Goal: Navigation & Orientation: Find specific page/section

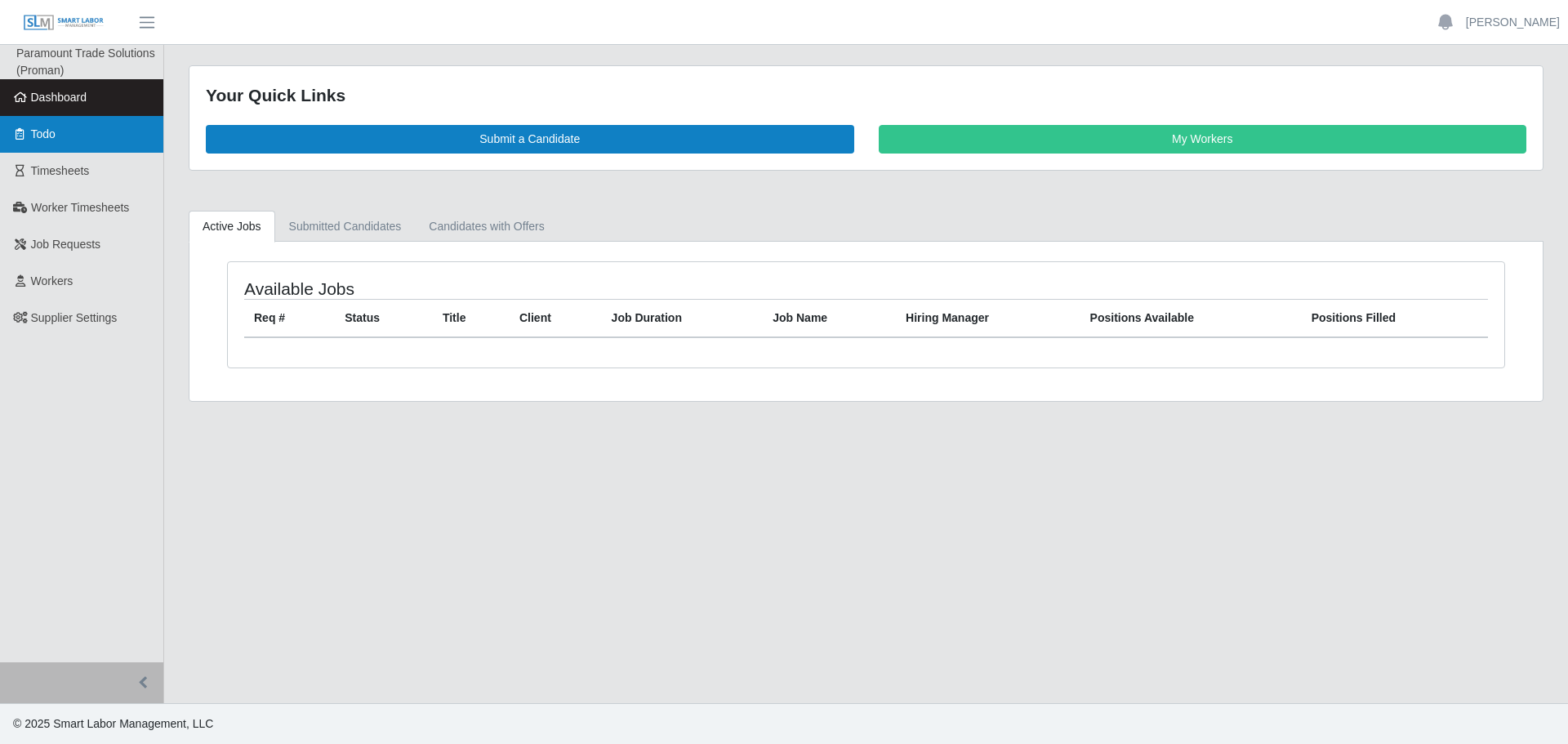
click at [19, 139] on icon at bounding box center [21, 134] width 15 height 11
click at [45, 124] on link "Todo" at bounding box center [81, 134] width 164 height 36
click at [44, 100] on span "Dashboard" at bounding box center [59, 97] width 56 height 13
drag, startPoint x: 80, startPoint y: 170, endPoint x: 127, endPoint y: 180, distance: 48.1
click at [80, 171] on span "Timesheets" at bounding box center [60, 171] width 59 height 13
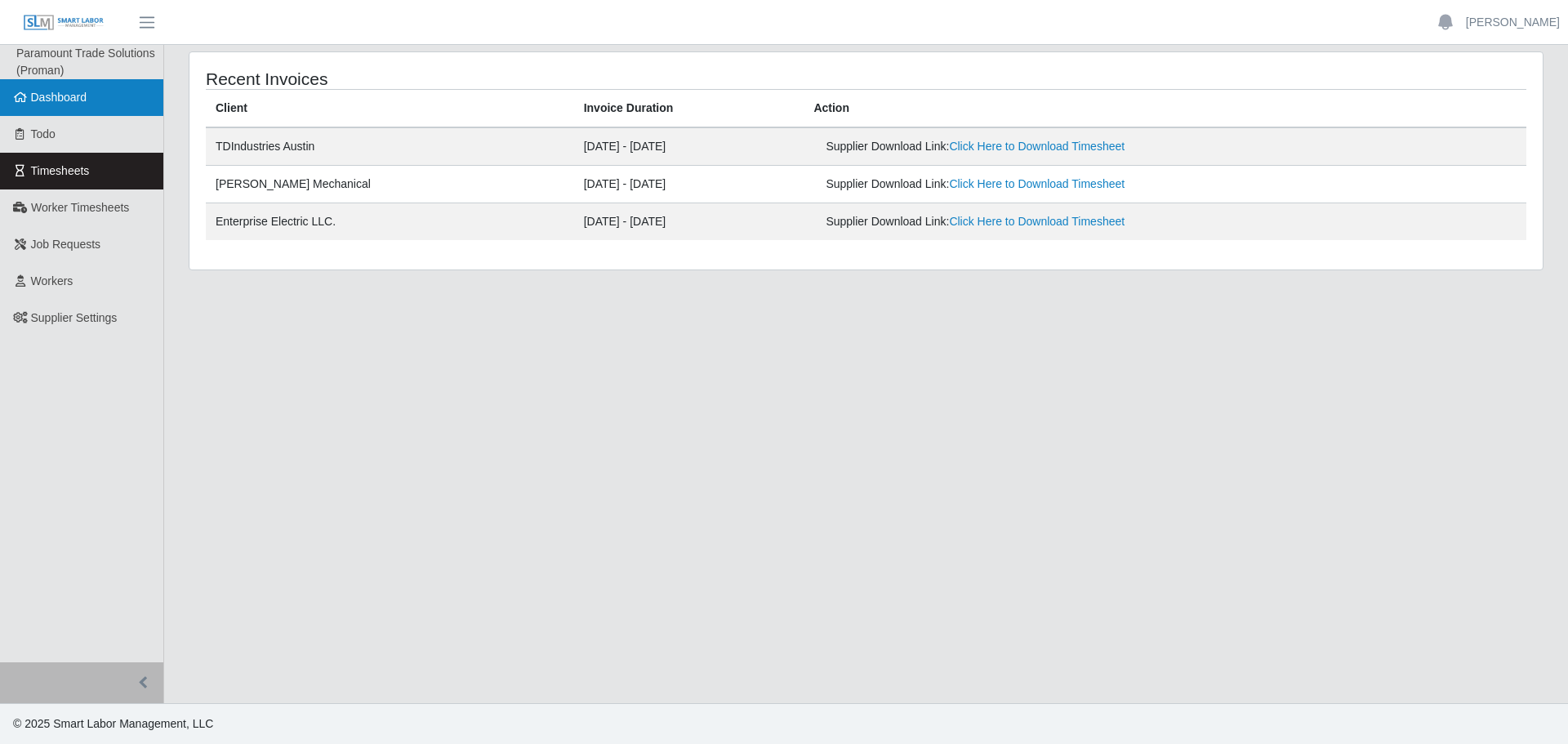
click at [119, 106] on link "Dashboard" at bounding box center [81, 97] width 164 height 36
